Goal: Communication & Community: Answer question/provide support

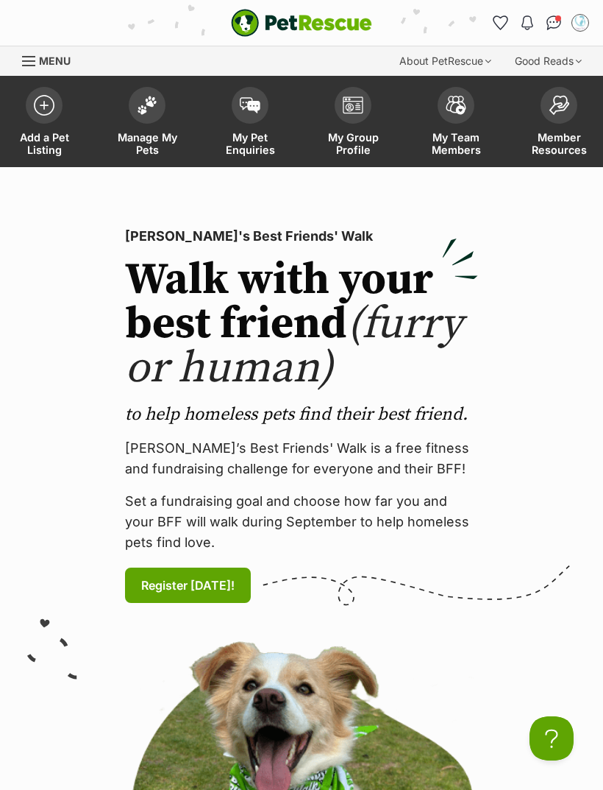
click at [554, 28] on img "Conversations" at bounding box center [554, 22] width 15 height 15
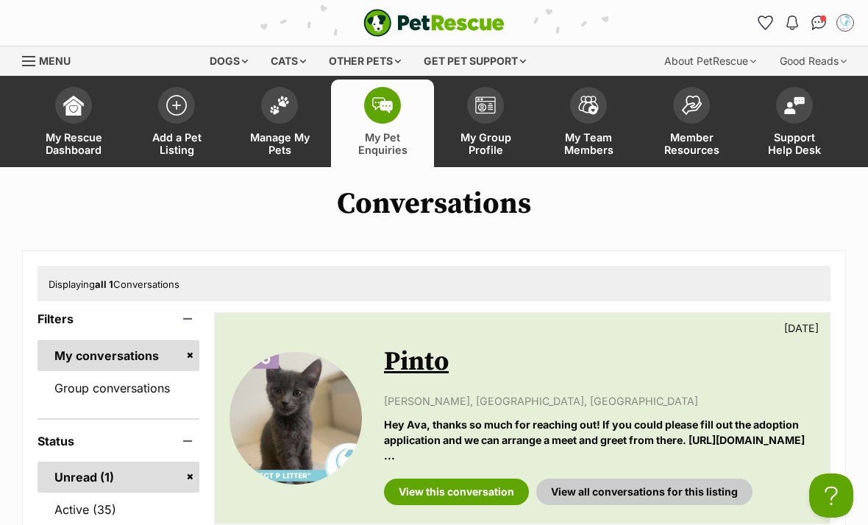
click at [288, 147] on span "Manage My Pets" at bounding box center [280, 143] width 66 height 25
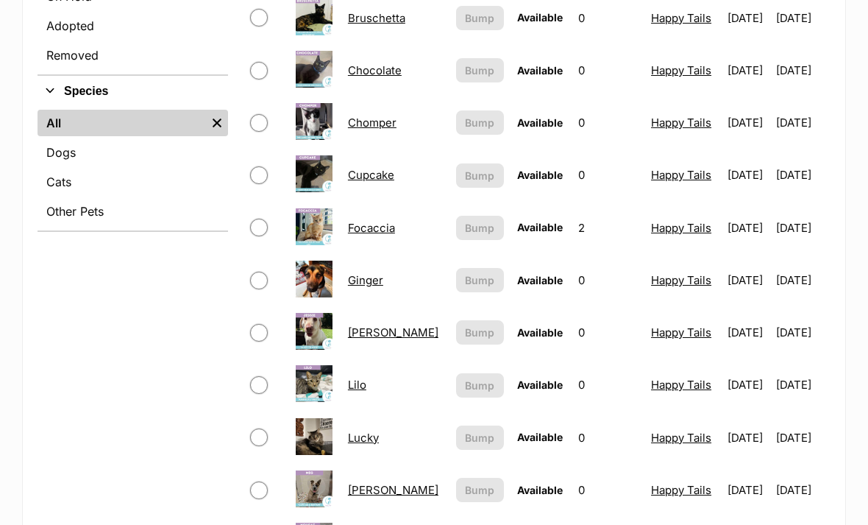
scroll to position [505, 0]
click at [322, 227] on img at bounding box center [314, 227] width 37 height 37
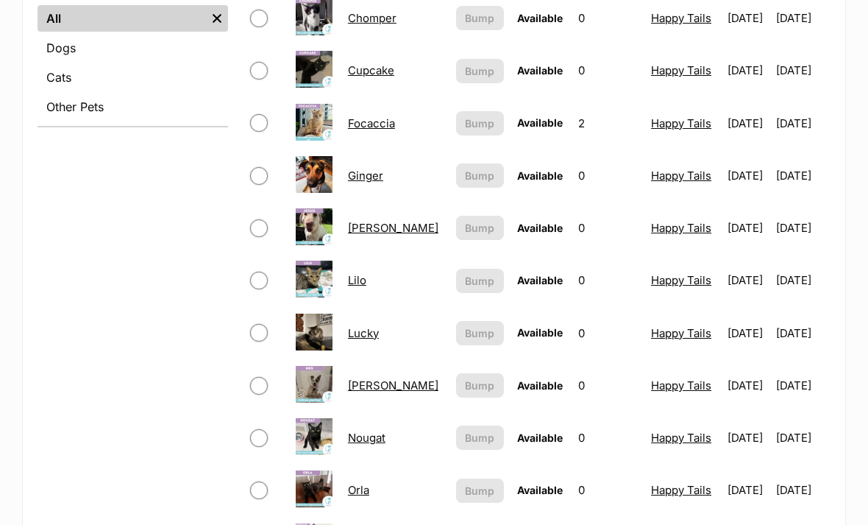
scroll to position [566, 0]
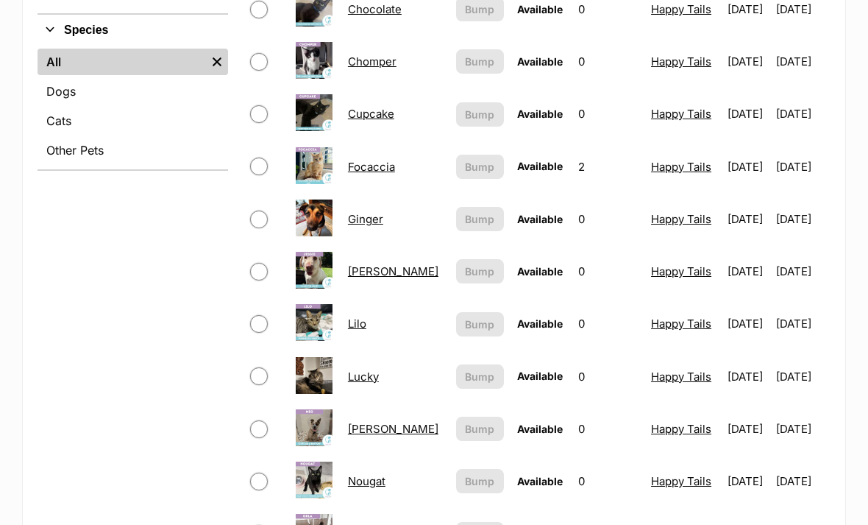
click at [378, 173] on link "Focaccia" at bounding box center [371, 167] width 47 height 14
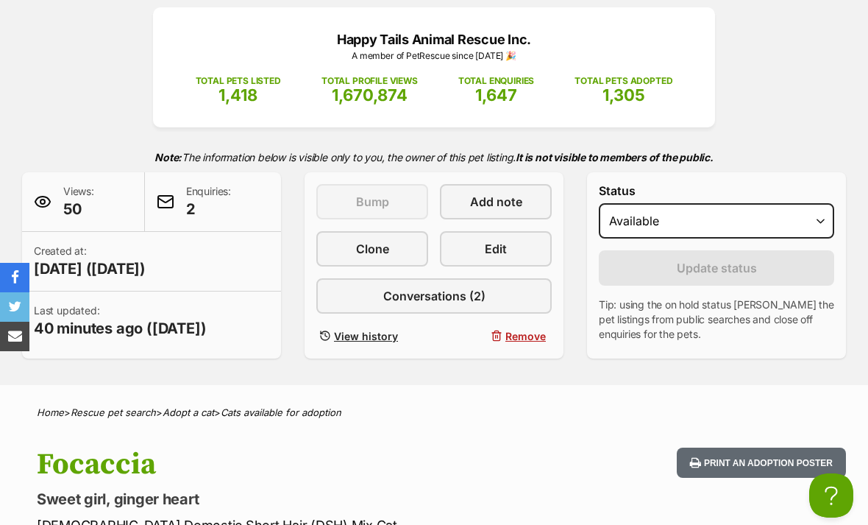
scroll to position [188, 0]
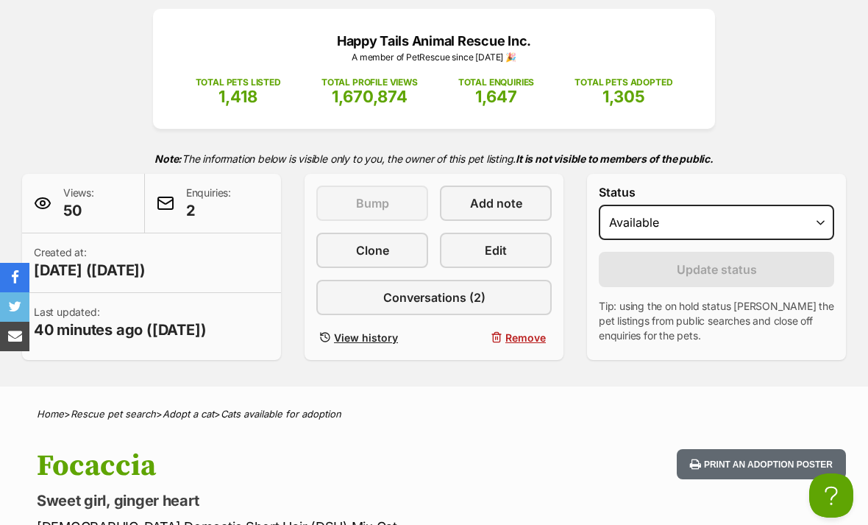
click at [422, 298] on span "Conversations (2)" at bounding box center [434, 297] width 102 height 18
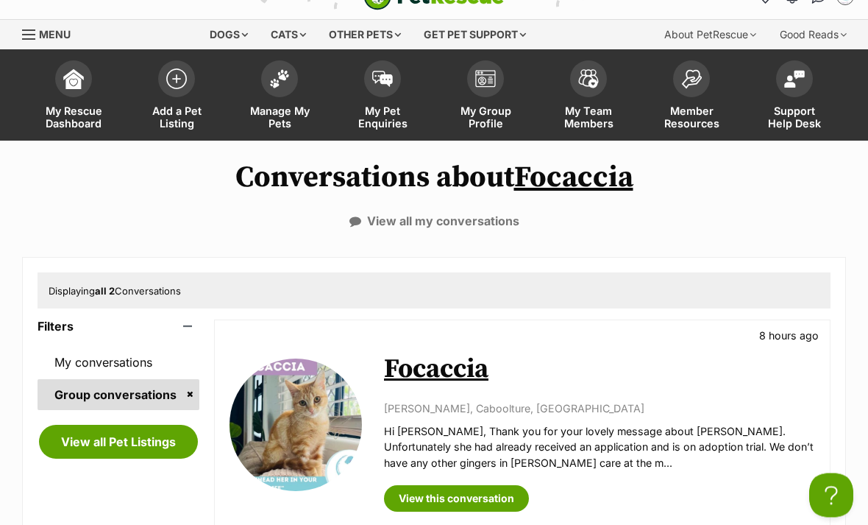
scroll to position [49, 0]
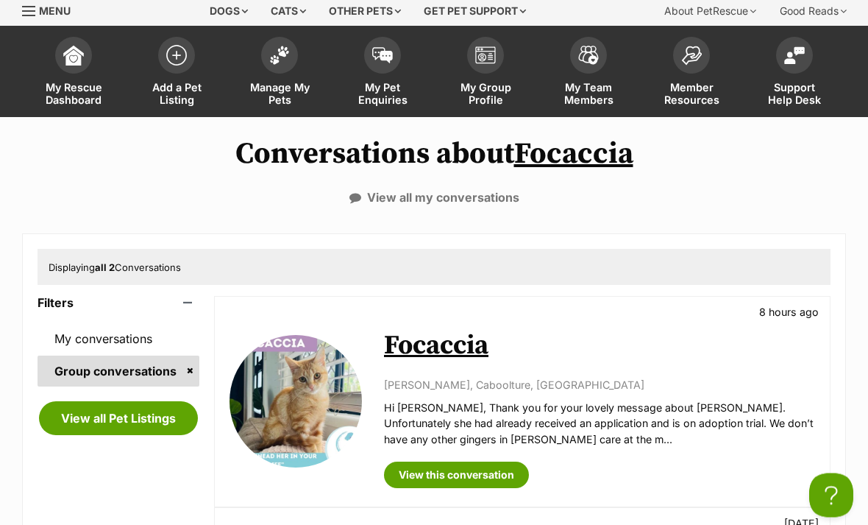
click at [508, 472] on link "View this conversation" at bounding box center [456, 475] width 145 height 26
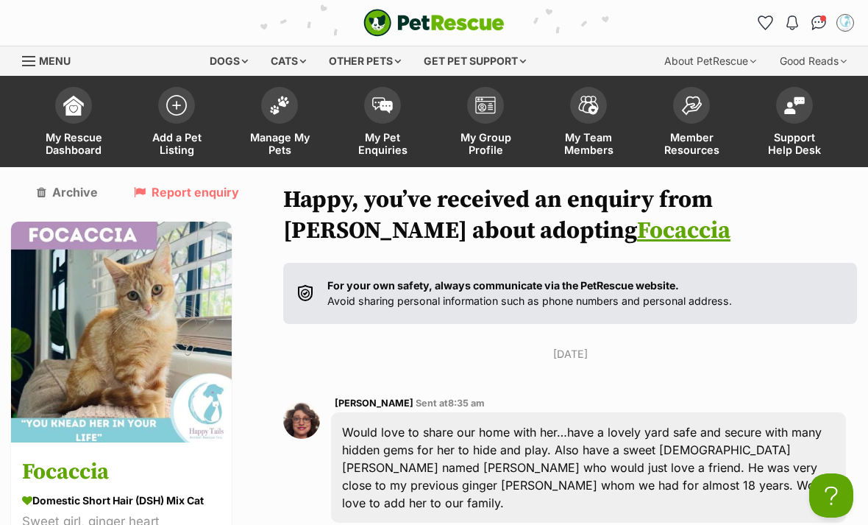
click at [289, 110] on img at bounding box center [279, 105] width 21 height 19
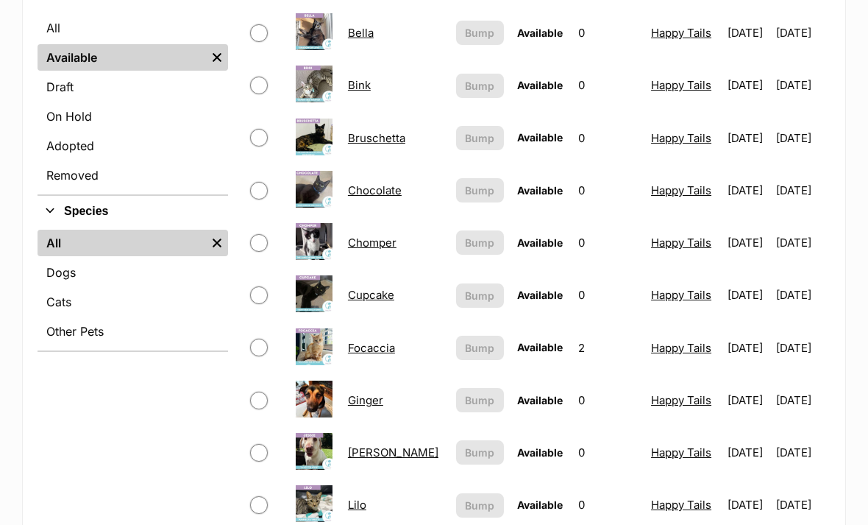
scroll to position [386, 0]
